Goal: Use online tool/utility: Utilize a website feature to perform a specific function

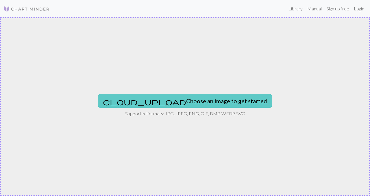
click at [203, 101] on button "cloud_upload Choose an image to get started" at bounding box center [185, 101] width 174 height 14
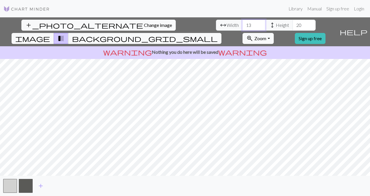
click at [242, 20] on input "13" at bounding box center [253, 25] width 23 height 11
click at [242, 24] on input "13" at bounding box center [253, 25] width 23 height 11
drag, startPoint x: 114, startPoint y: 24, endPoint x: 101, endPoint y: 24, distance: 13.3
click at [216, 24] on div "arrow_range Width 13 height Height 20" at bounding box center [266, 25] width 100 height 11
type input "20"
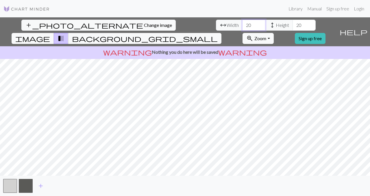
drag, startPoint x: 113, startPoint y: 26, endPoint x: 107, endPoint y: 25, distance: 6.1
click at [242, 25] on input "20" at bounding box center [253, 25] width 23 height 11
click at [293, 27] on input "20" at bounding box center [304, 25] width 23 height 11
drag, startPoint x: 164, startPoint y: 27, endPoint x: 156, endPoint y: 25, distance: 8.8
click at [293, 25] on input "20" at bounding box center [304, 25] width 23 height 11
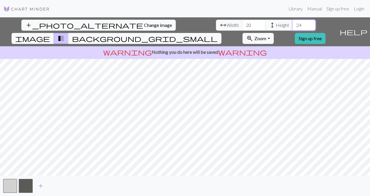
type input "24"
click at [242, 26] on input "20" at bounding box center [253, 25] width 23 height 11
type input "2"
click at [41, 185] on span "add" at bounding box center [40, 186] width 7 height 8
click at [242, 26] on input "17" at bounding box center [253, 25] width 23 height 11
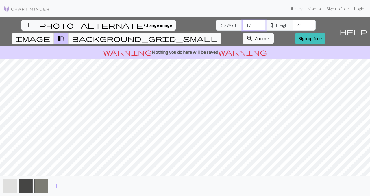
type input "1"
type input "20"
click at [242, 25] on input "17" at bounding box center [253, 25] width 23 height 11
type input "1"
type input "20"
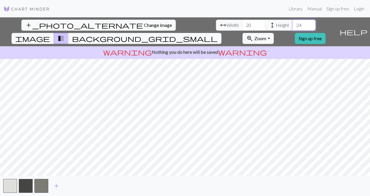
drag, startPoint x: 165, startPoint y: 24, endPoint x: 152, endPoint y: 24, distance: 12.7
click at [216, 24] on div "arrow_range Width 20 height Height 24" at bounding box center [266, 25] width 100 height 11
type input "30"
click at [56, 186] on span "add" at bounding box center [56, 186] width 7 height 8
click at [56, 186] on button "button" at bounding box center [57, 186] width 14 height 14
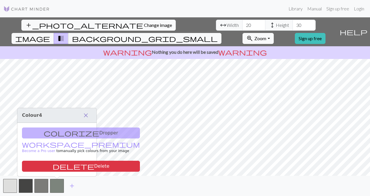
click at [85, 115] on span "close" at bounding box center [85, 115] width 7 height 8
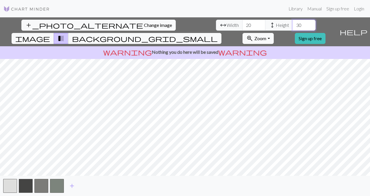
click at [293, 23] on input "30" at bounding box center [304, 25] width 23 height 11
click at [242, 26] on input "20" at bounding box center [253, 25] width 23 height 11
type input "2"
type input "22"
drag, startPoint x: 164, startPoint y: 24, endPoint x: 148, endPoint y: 23, distance: 15.6
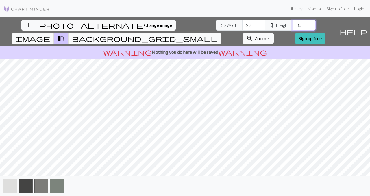
click at [216, 23] on div "arrow_range Width 22 height Height 30" at bounding box center [266, 25] width 100 height 11
type input "28"
click at [242, 24] on input "22" at bounding box center [253, 25] width 23 height 11
type input "2"
type input "30"
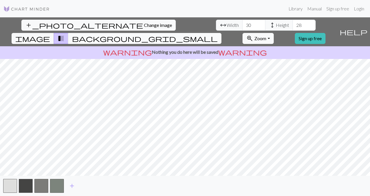
click at [218, 34] on span "background_grid_small" at bounding box center [145, 38] width 146 height 8
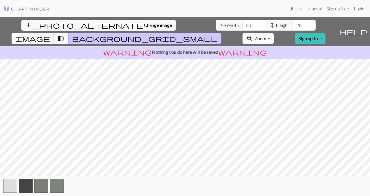
click at [65, 34] on span "transition_fade" at bounding box center [61, 38] width 7 height 8
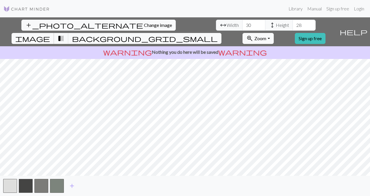
click at [50, 34] on span "image" at bounding box center [32, 38] width 35 height 8
click at [218, 34] on span "background_grid_small" at bounding box center [145, 38] width 146 height 8
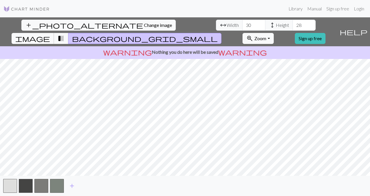
click at [50, 34] on span "image" at bounding box center [32, 38] width 35 height 8
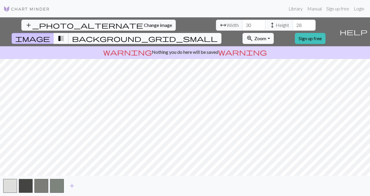
click at [65, 34] on span "transition_fade" at bounding box center [61, 38] width 7 height 8
click at [218, 34] on span "background_grid_small" at bounding box center [145, 38] width 146 height 8
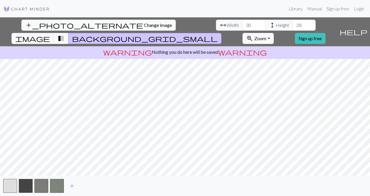
click at [65, 34] on span "transition_fade" at bounding box center [61, 38] width 7 height 8
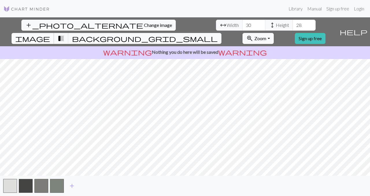
click at [50, 34] on span "image" at bounding box center [32, 38] width 35 height 8
click at [65, 34] on span "transition_fade" at bounding box center [61, 38] width 7 height 8
click at [218, 34] on span "background_grid_small" at bounding box center [145, 38] width 146 height 8
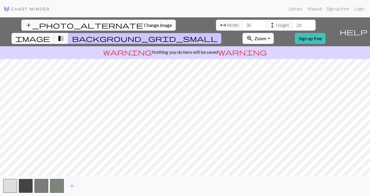
click at [50, 34] on span "image" at bounding box center [32, 38] width 35 height 8
